Goal: Navigation & Orientation: Find specific page/section

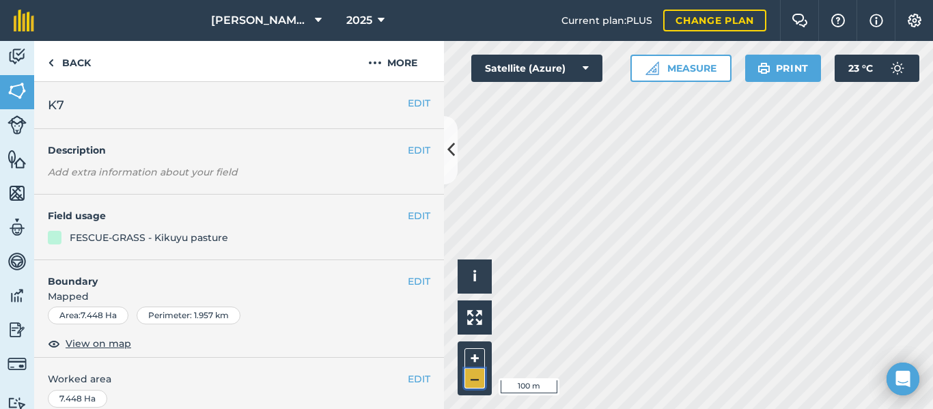
click at [473, 383] on button "–" at bounding box center [474, 379] width 20 height 20
